Goal: Transaction & Acquisition: Obtain resource

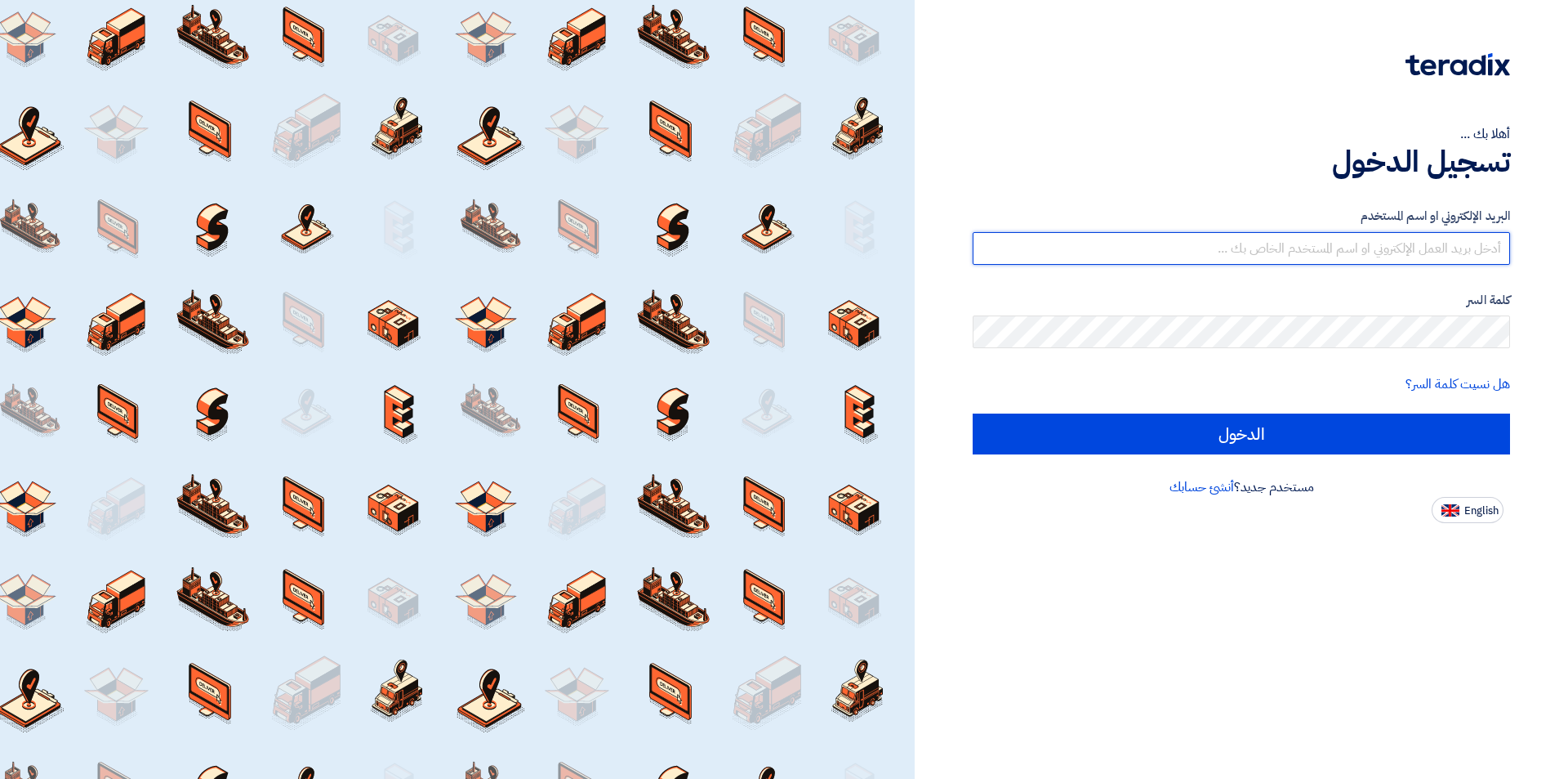
type input "[EMAIL_ADDRESS][PERSON_NAME][DOMAIN_NAME]"
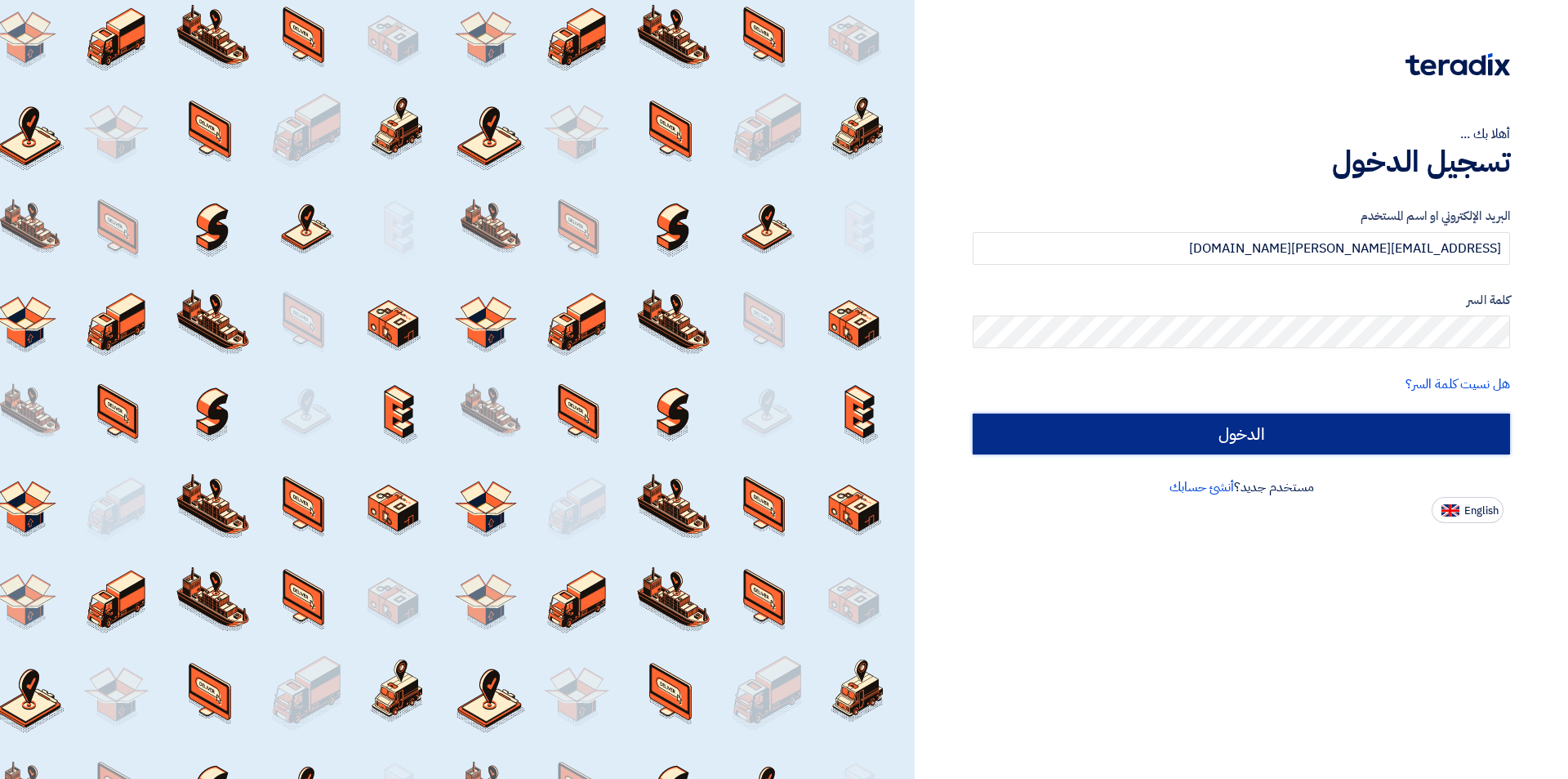
click at [1153, 430] on input "الدخول" at bounding box center [1241, 434] width 537 height 41
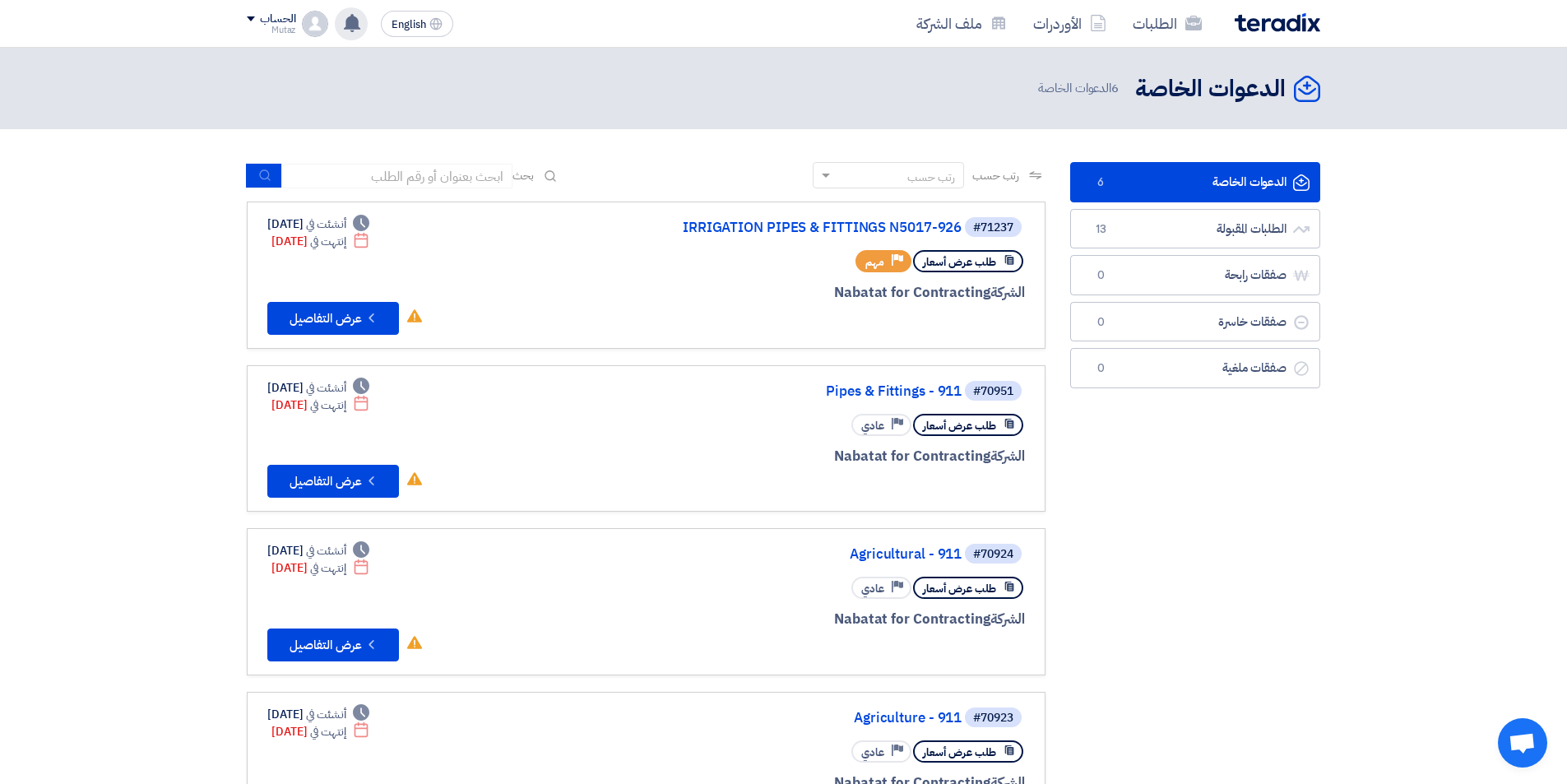
click at [346, 27] on icon at bounding box center [352, 23] width 18 height 18
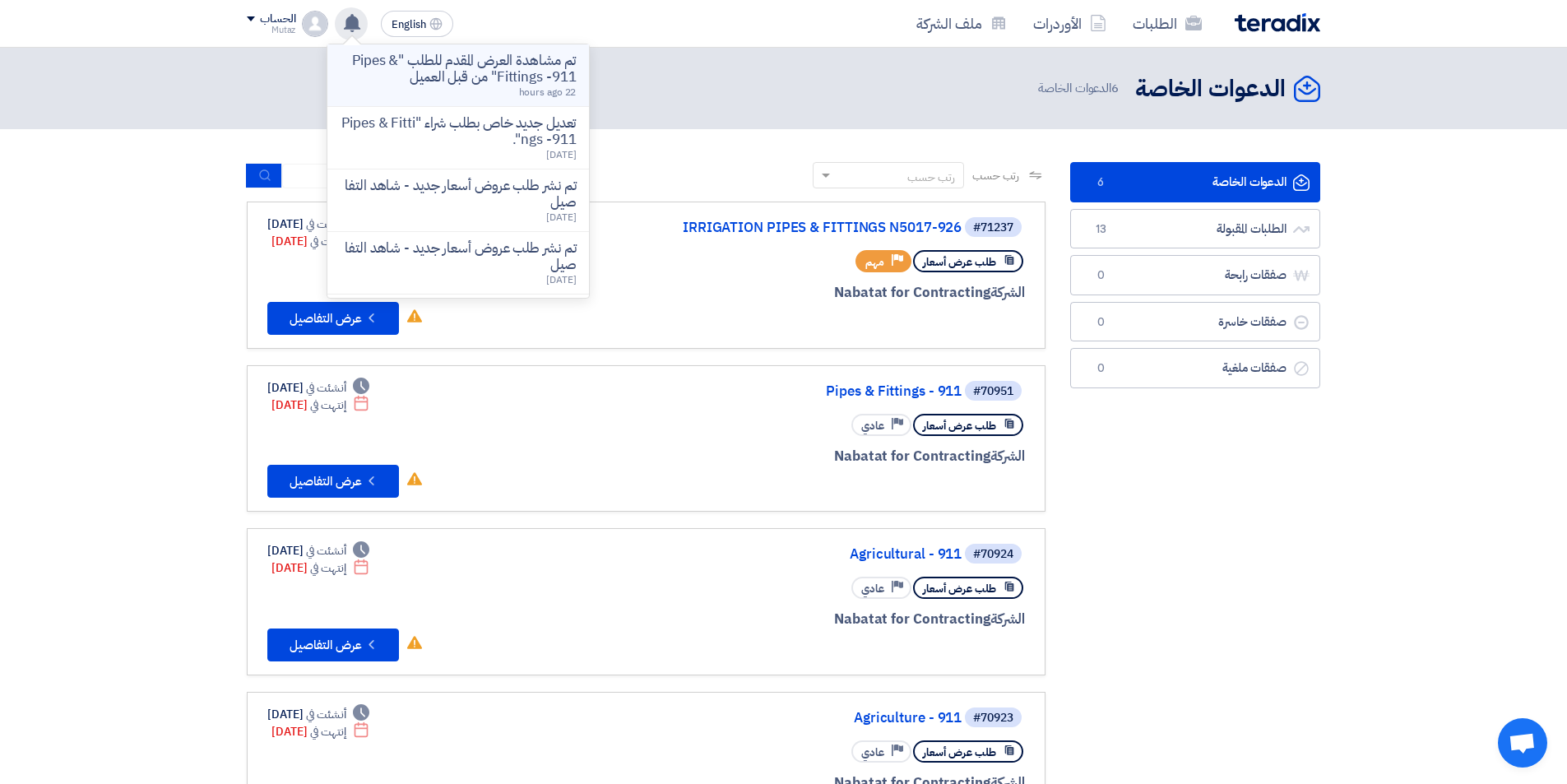
click at [497, 82] on p "تم مشاهدة العرض المقدم للطلب "Pipes & Fittings -911" من قبل العميل" at bounding box center [457, 69] width 235 height 33
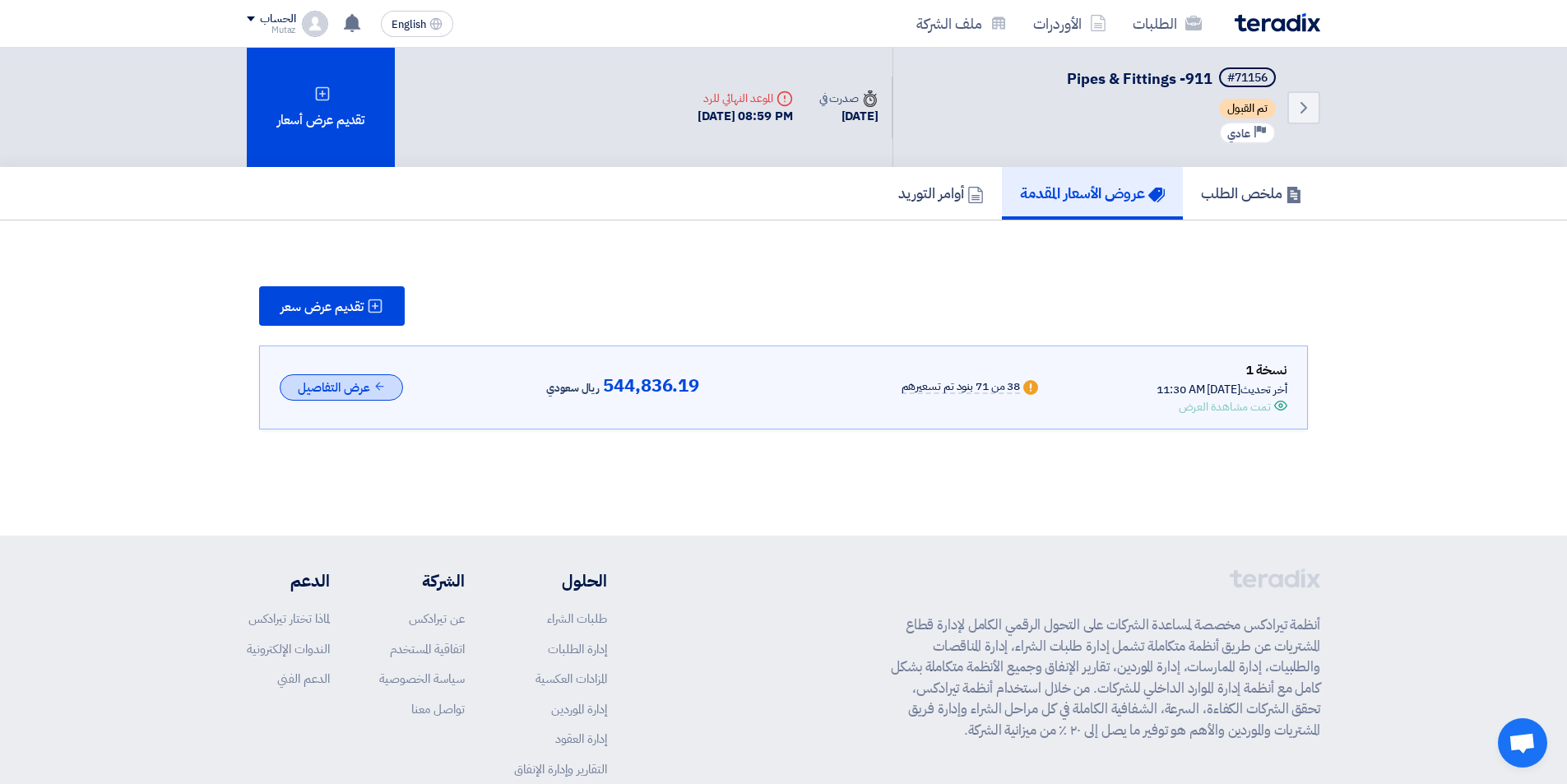
click at [385, 379] on button "عرض التفاصيل" at bounding box center [341, 387] width 124 height 27
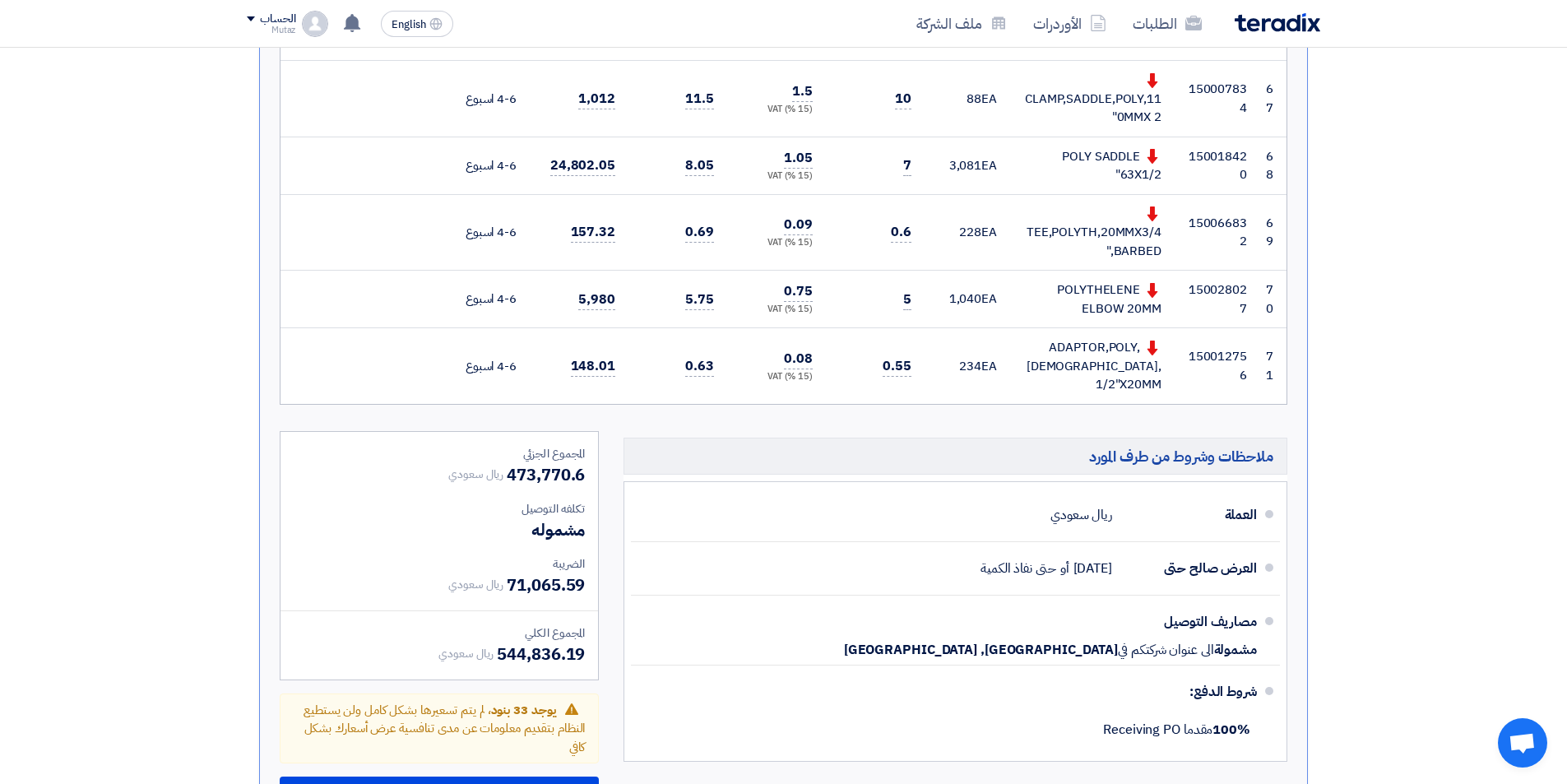
scroll to position [5611, 0]
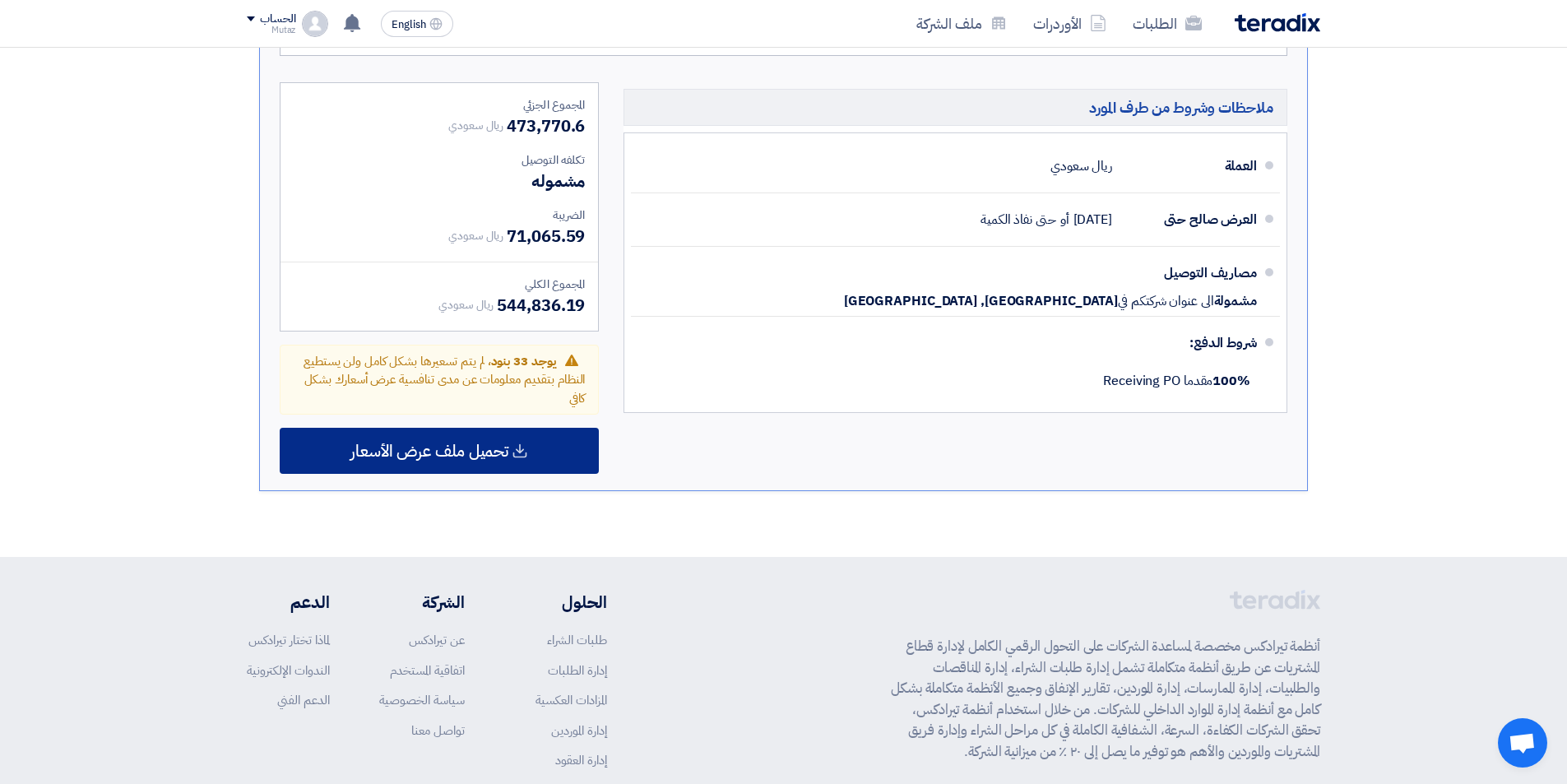
click at [430, 443] on span "تحميل ملف عرض الأسعار" at bounding box center [429, 450] width 158 height 15
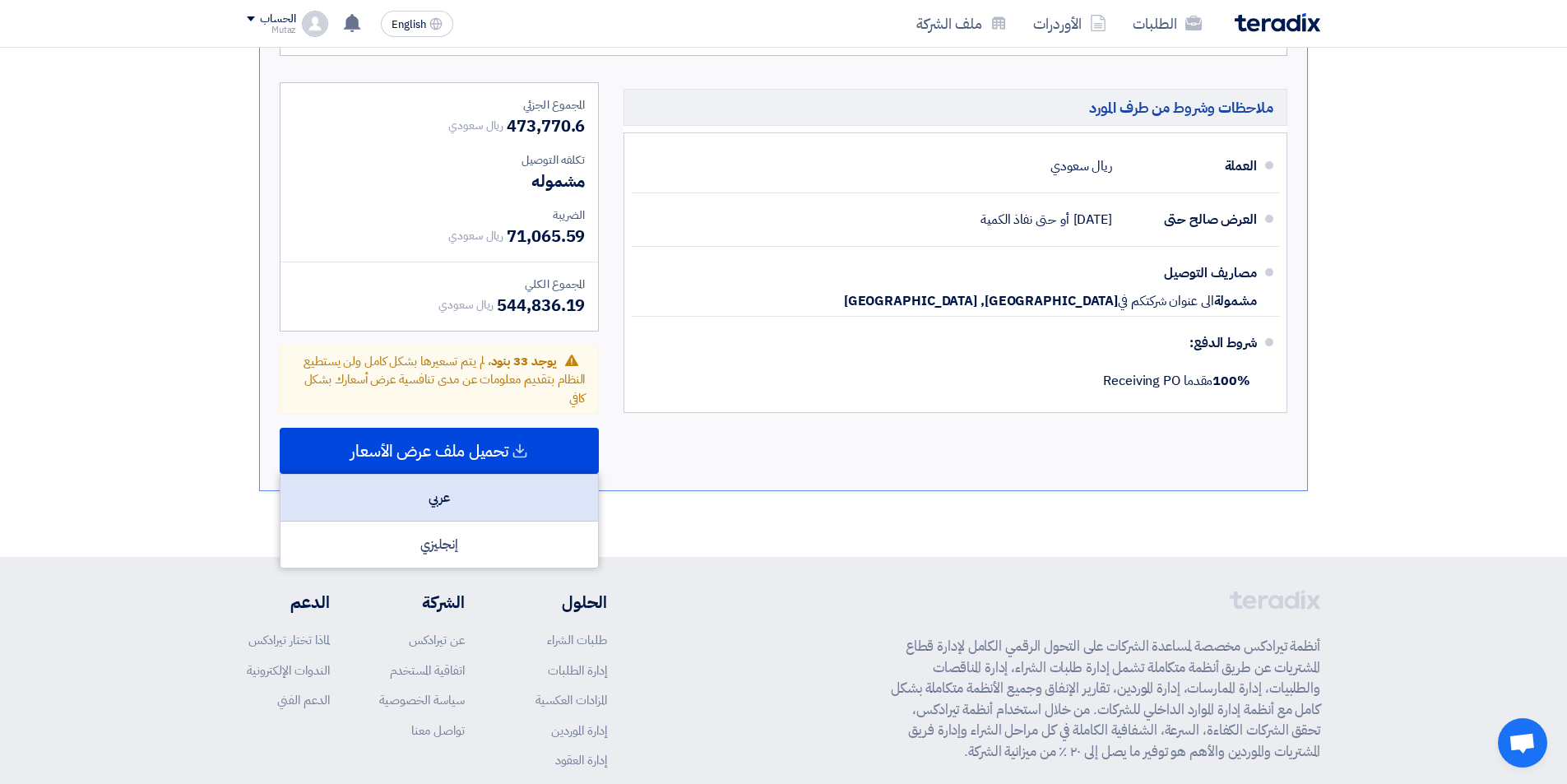
click at [452, 475] on div "عربي" at bounding box center [439, 498] width 318 height 46
